Goal: Task Accomplishment & Management: Use online tool/utility

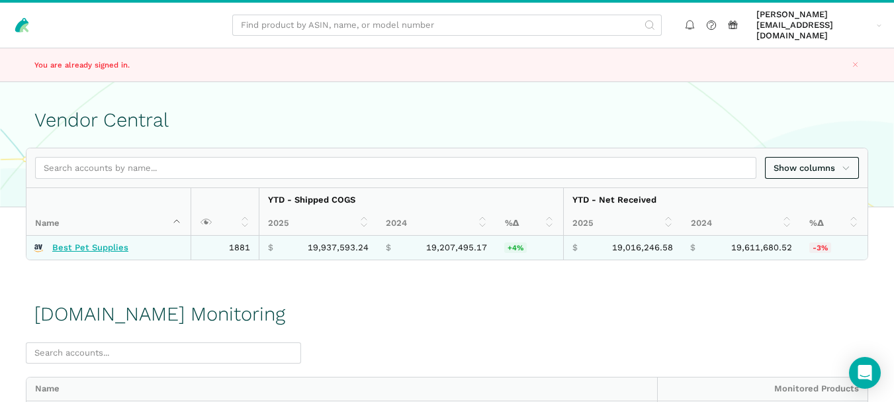
click at [97, 242] on link "Best Pet Supplies" at bounding box center [90, 247] width 76 height 11
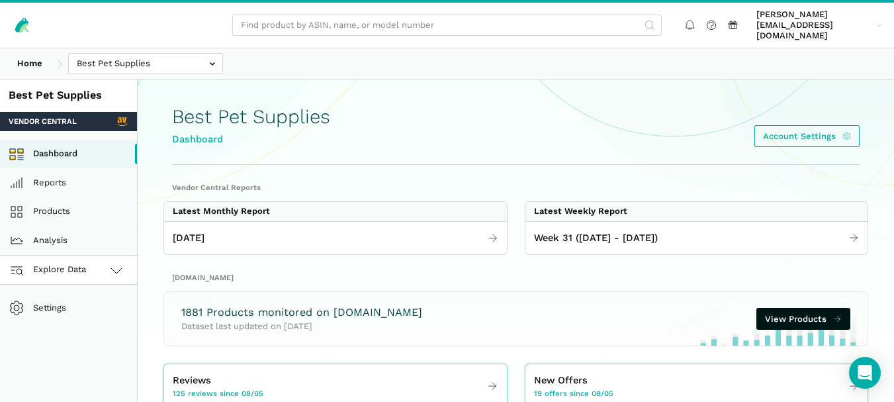
click at [101, 260] on link "Explore Data" at bounding box center [68, 269] width 137 height 29
click at [83, 323] on link "[DOMAIN_NAME]" at bounding box center [68, 328] width 137 height 29
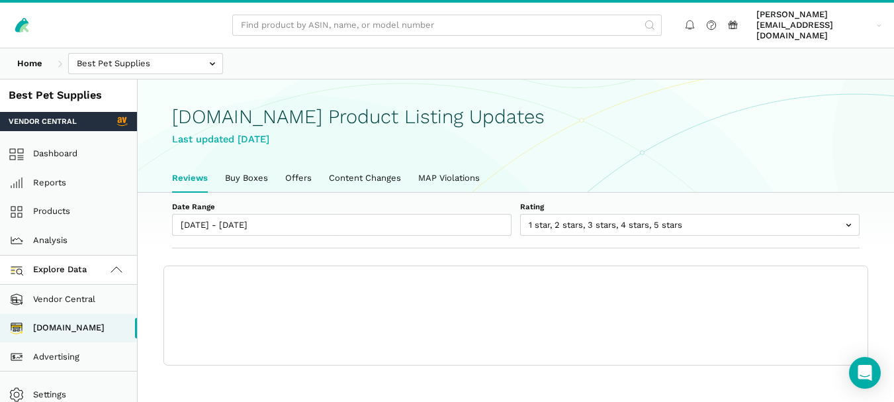
scroll to position [5, 0]
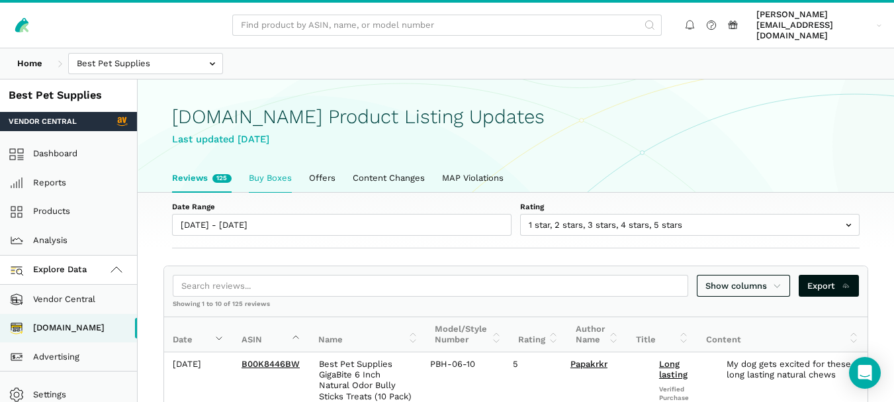
click at [264, 172] on link "Buy Boxes" at bounding box center [270, 178] width 60 height 28
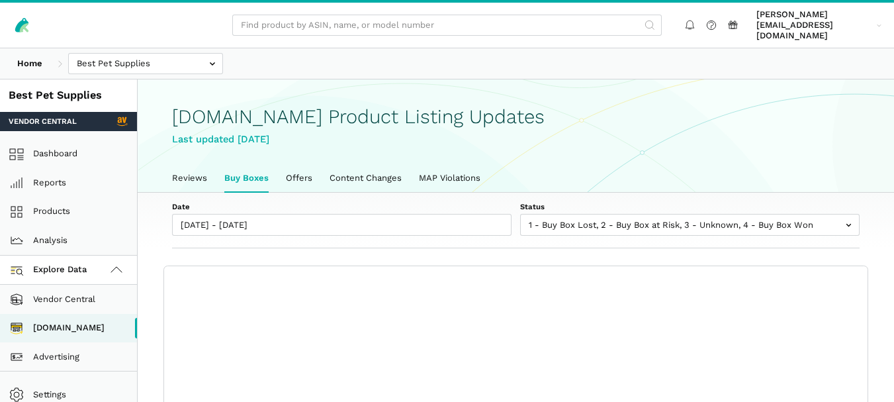
scroll to position [5, 0]
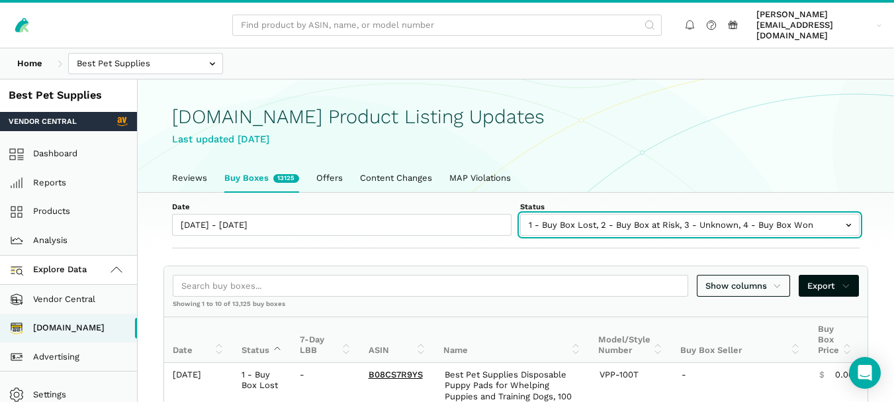
click at [566, 214] on input "text" at bounding box center [689, 225] width 339 height 22
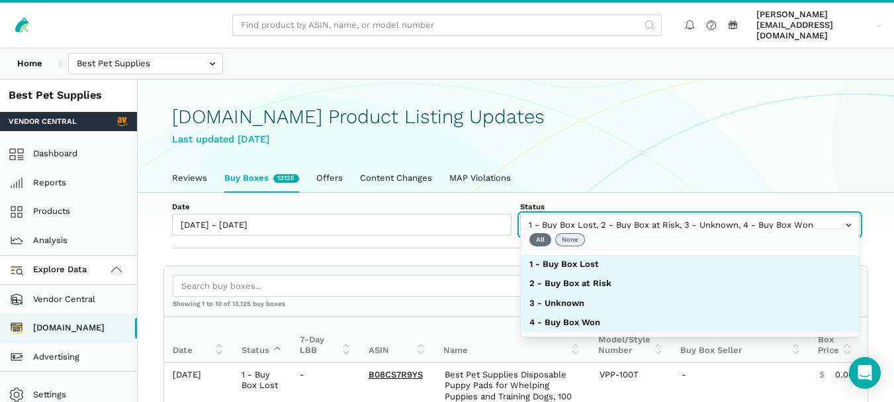
click at [562, 241] on button "None" at bounding box center [570, 239] width 30 height 13
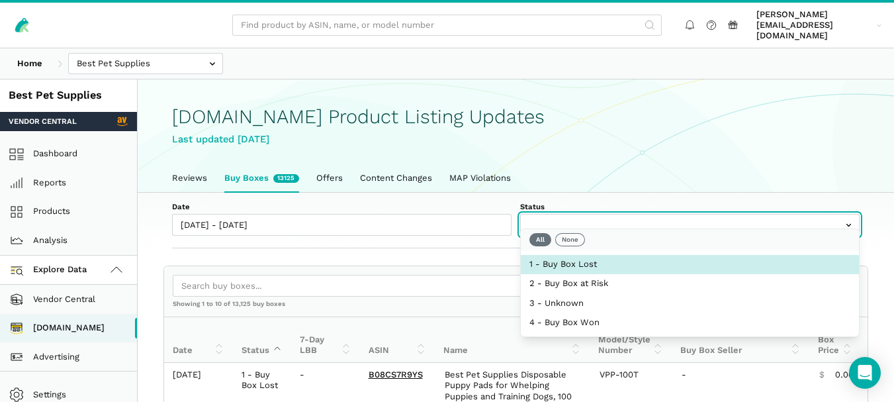
select select "1 - Buy Box Lost"
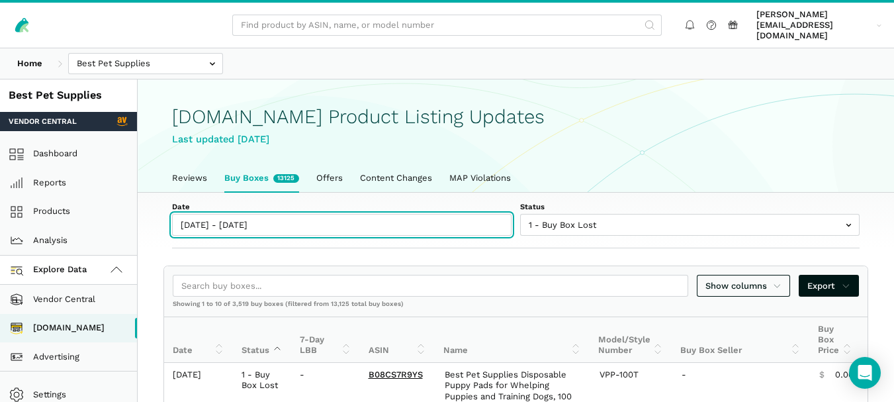
click at [247, 214] on input "[DATE] - [DATE]" at bounding box center [341, 225] width 339 height 22
type input "08/05/2025"
type input "08/11/2025"
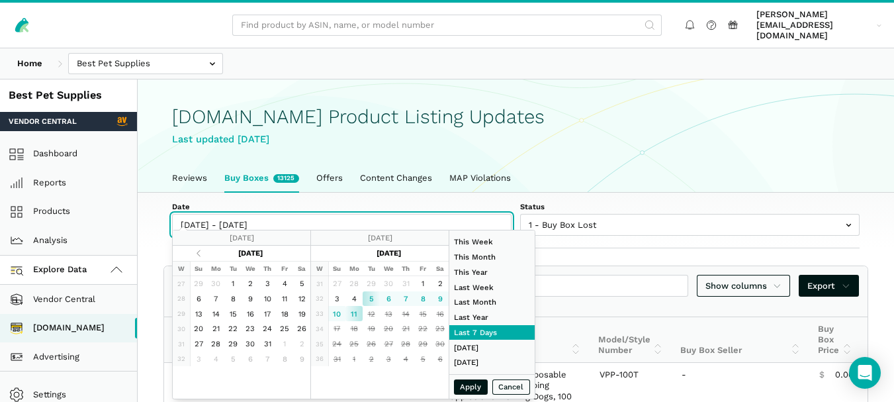
type input "08/11/2025"
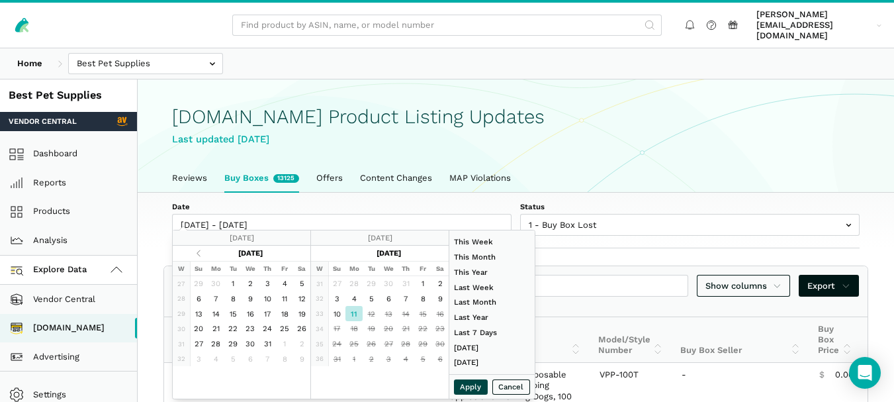
click at [480, 380] on button "Apply" at bounding box center [471, 386] width 34 height 15
type input "08/11/2025 - 08/11/2025"
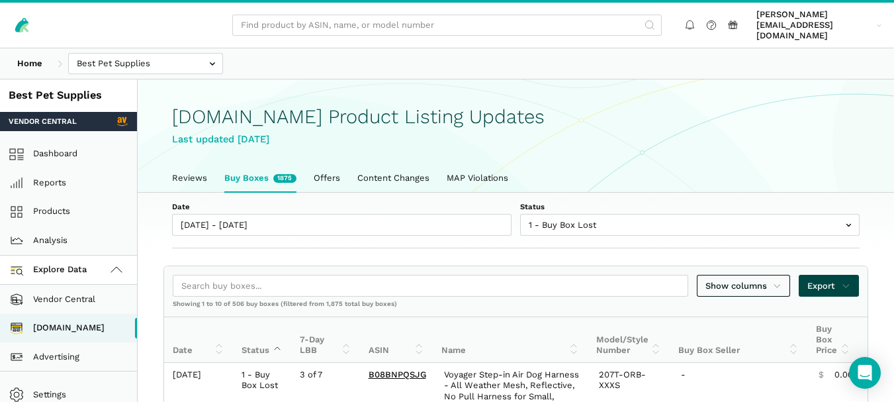
click at [849, 279] on icon at bounding box center [845, 285] width 9 height 13
click at [826, 320] on span "Export as Excel" at bounding box center [805, 320] width 65 height 13
